Goal: Communication & Community: Ask a question

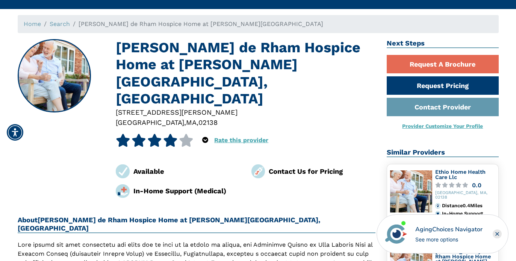
scroll to position [29, 0]
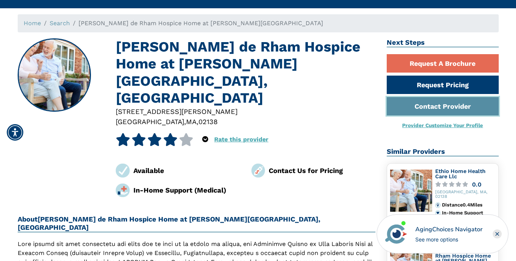
click at [421, 107] on link "Contact Provider" at bounding box center [443, 106] width 112 height 18
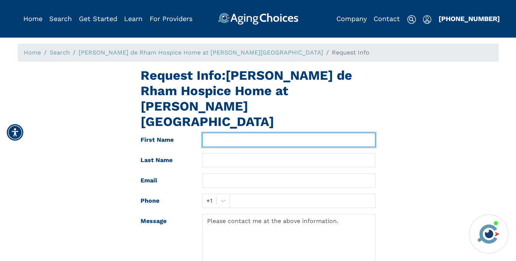
click at [241, 133] on input "text" at bounding box center [288, 140] width 173 height 14
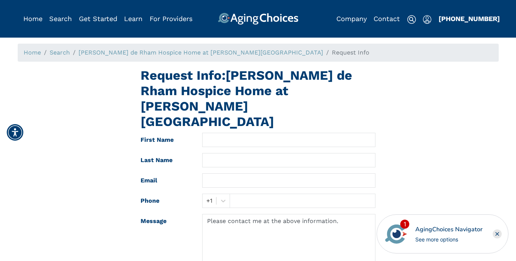
click at [218, 133] on form "First Name Last Name Email Phone +1 Message Please contact me at the above info…" at bounding box center [258, 220] width 235 height 175
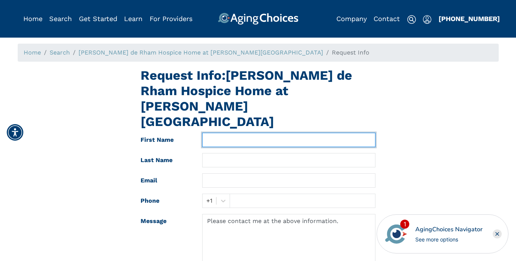
click at [215, 133] on input "text" at bounding box center [288, 140] width 173 height 14
type input "Naqiya"
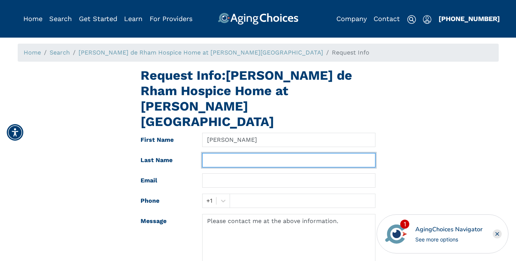
type input "Hussain"
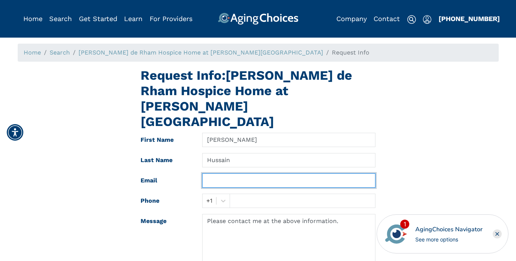
type input "naqiya.hussain@gmail.com"
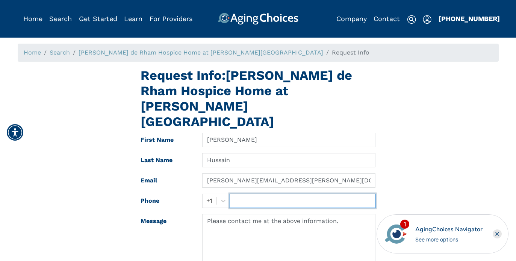
click at [245, 194] on input "text" at bounding box center [303, 201] width 146 height 14
type input "9175936403"
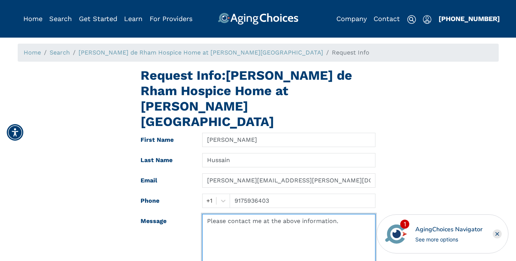
click at [279, 223] on textarea "Please contact me at the above information." at bounding box center [288, 241] width 173 height 54
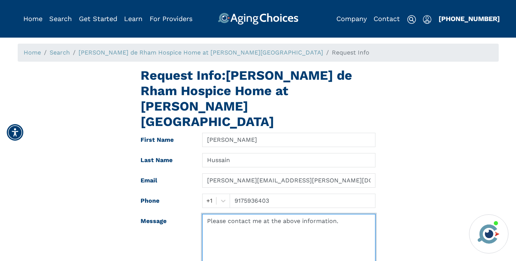
scroll to position [27, 0]
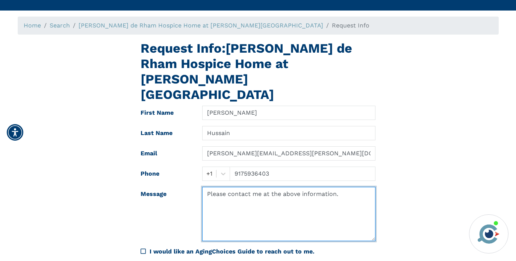
drag, startPoint x: 351, startPoint y: 175, endPoint x: 203, endPoint y: 171, distance: 147.4
click at [203, 171] on form "First Name Naqiya Last Name Hussain Email naqiya.hussain@gmail.com Phone +1 917…" at bounding box center [258, 193] width 235 height 175
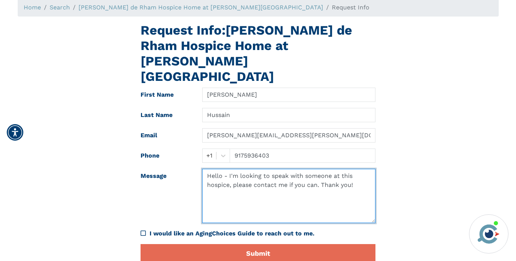
scroll to position [50, 0]
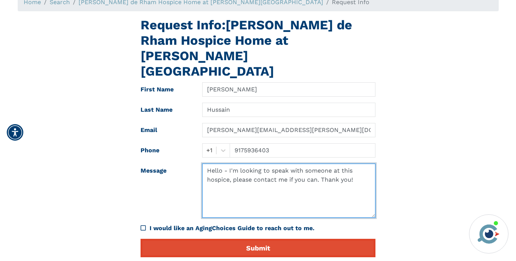
type textarea "Hello - I'm looking to speak with someone at this hospice, please contact me if…"
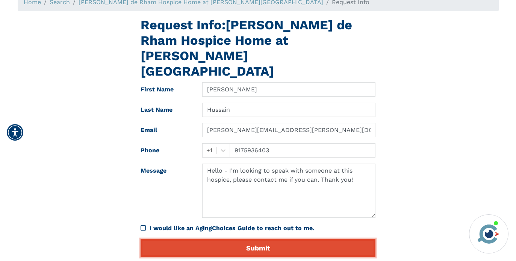
click at [219, 239] on button "Submit" at bounding box center [258, 248] width 235 height 18
